Goal: Transaction & Acquisition: Purchase product/service

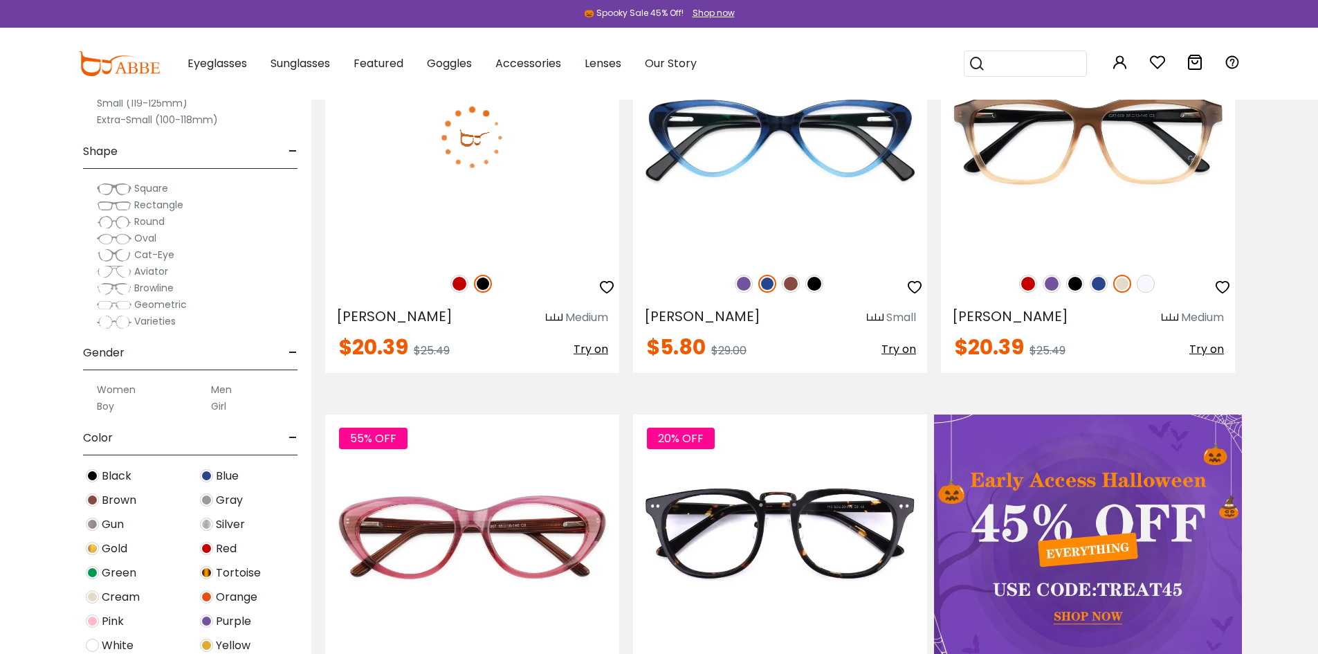
scroll to position [554, 0]
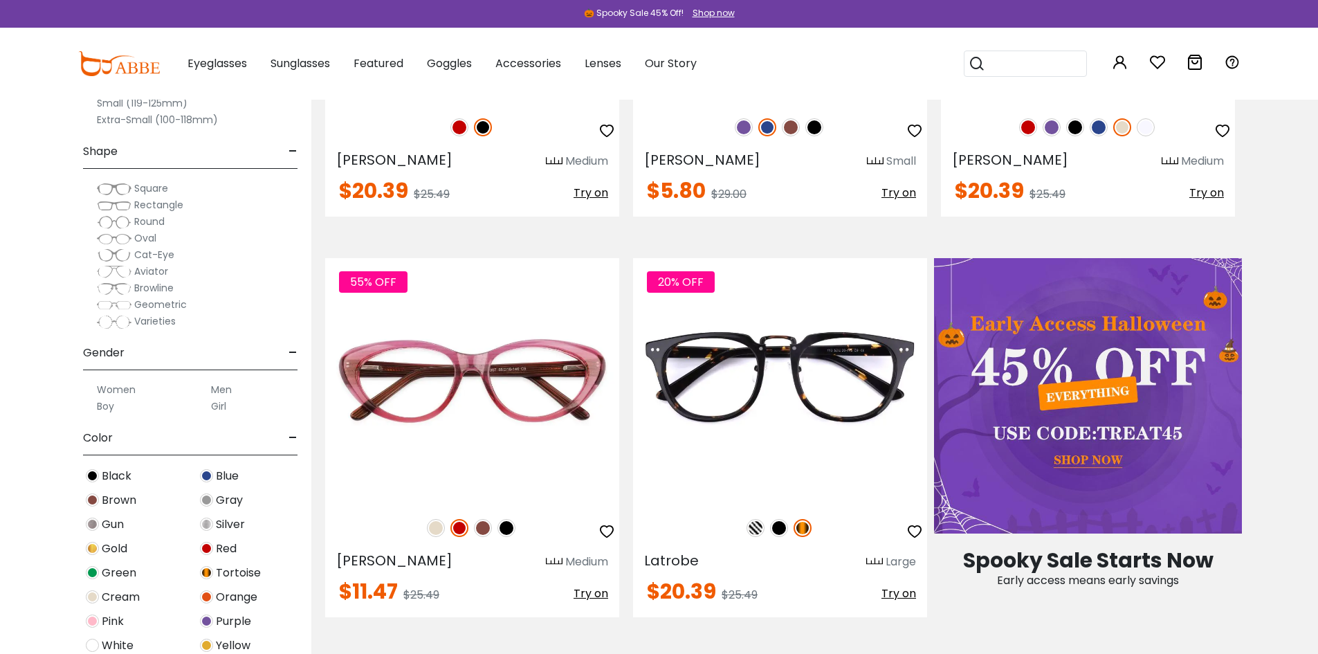
click at [214, 383] on label "Men" at bounding box center [221, 389] width 21 height 17
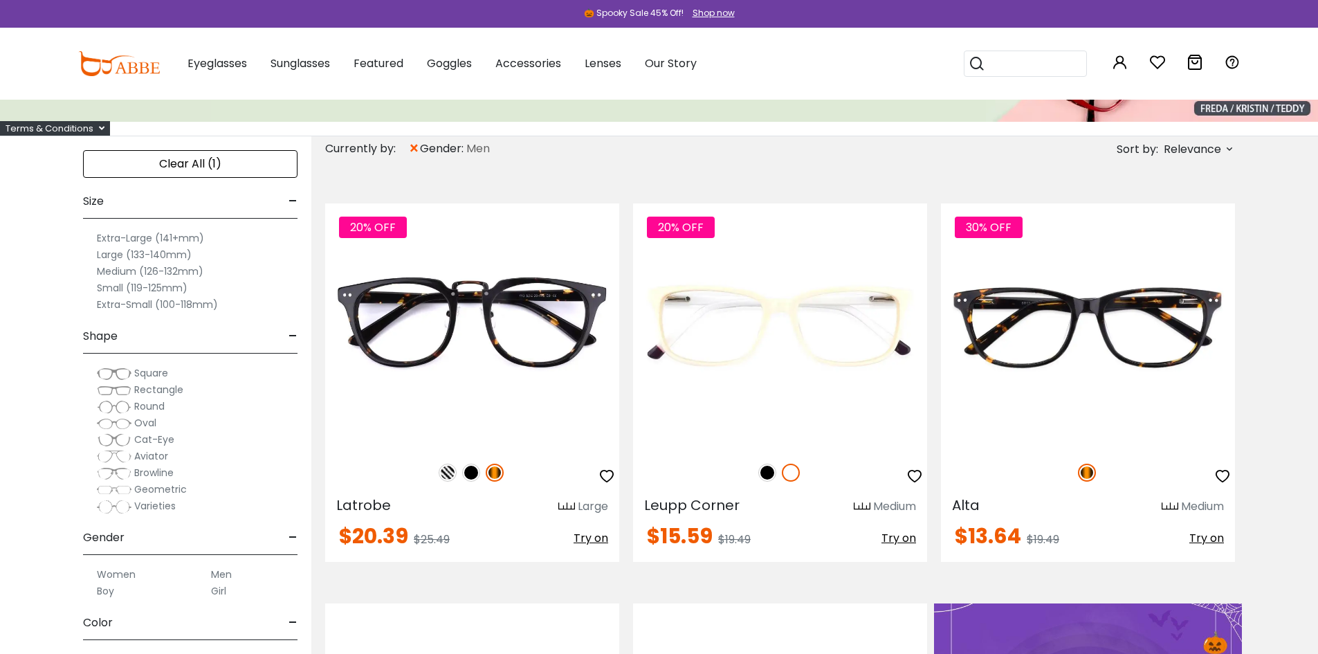
scroll to position [208, 0]
click at [111, 273] on label "Medium (126-132mm)" at bounding box center [150, 272] width 107 height 17
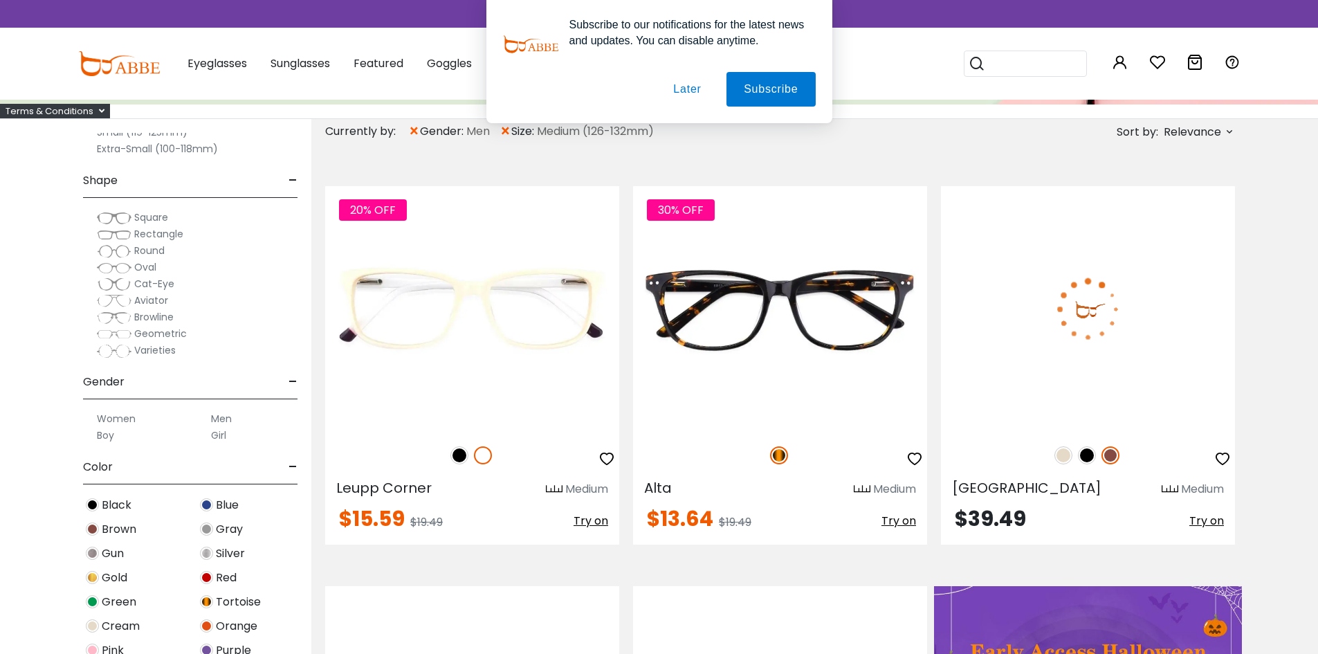
scroll to position [346, 0]
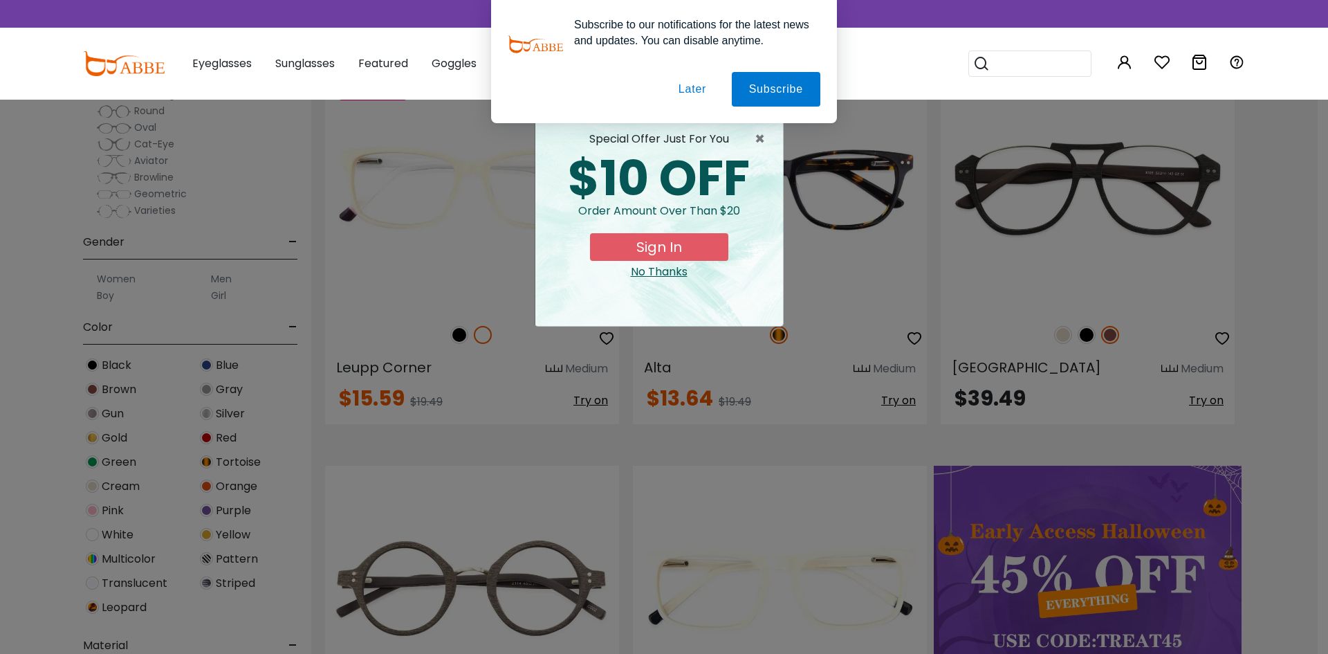
click at [698, 86] on button "Later" at bounding box center [692, 89] width 62 height 35
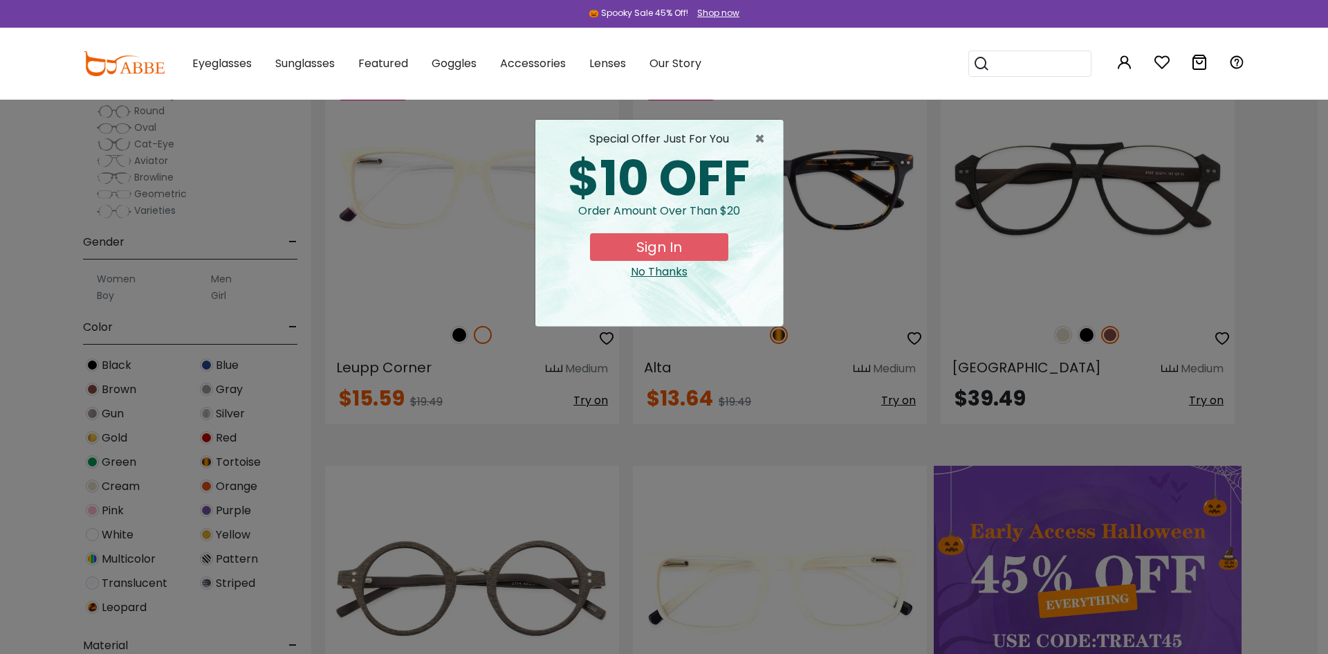
click at [639, 276] on div "No Thanks" at bounding box center [660, 272] width 226 height 17
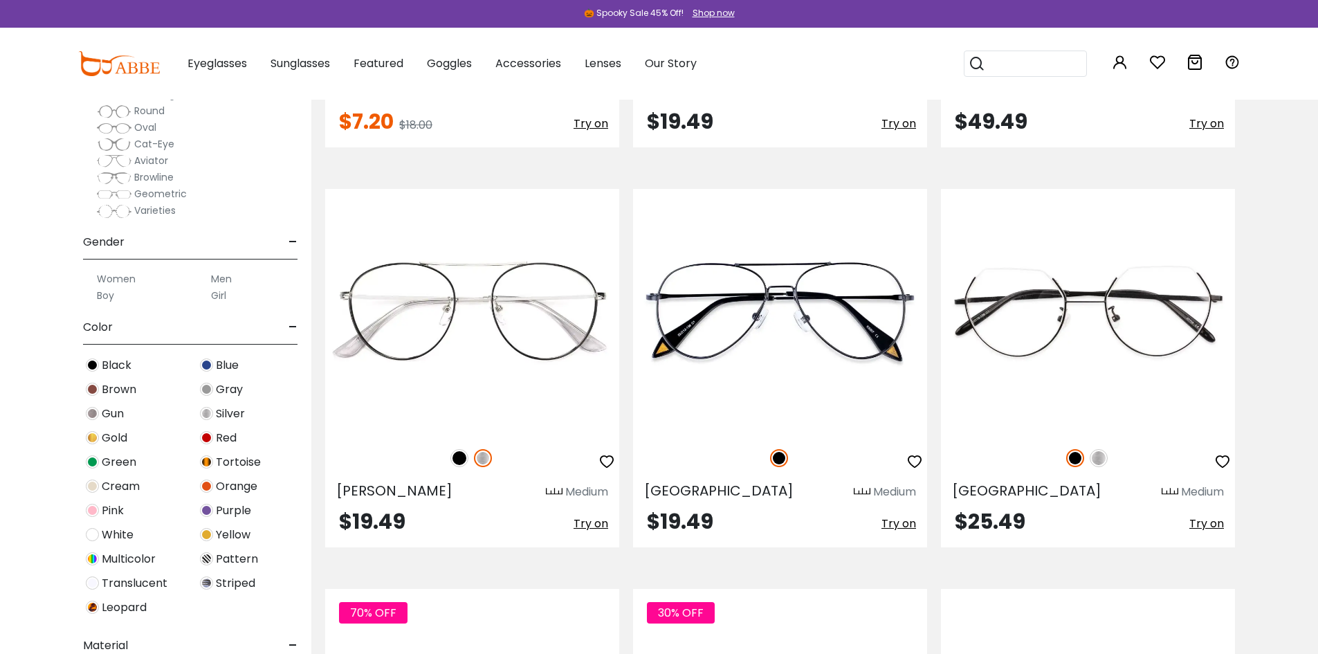
scroll to position [2214, 0]
